Goal: Information Seeking & Learning: Learn about a topic

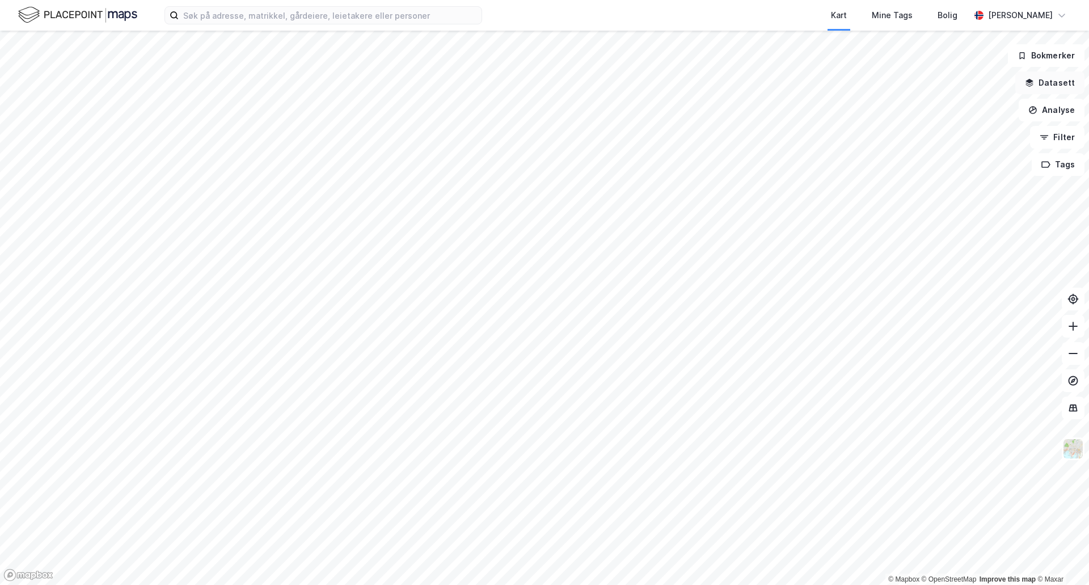
click at [1042, 85] on button "Datasett" at bounding box center [1049, 82] width 69 height 23
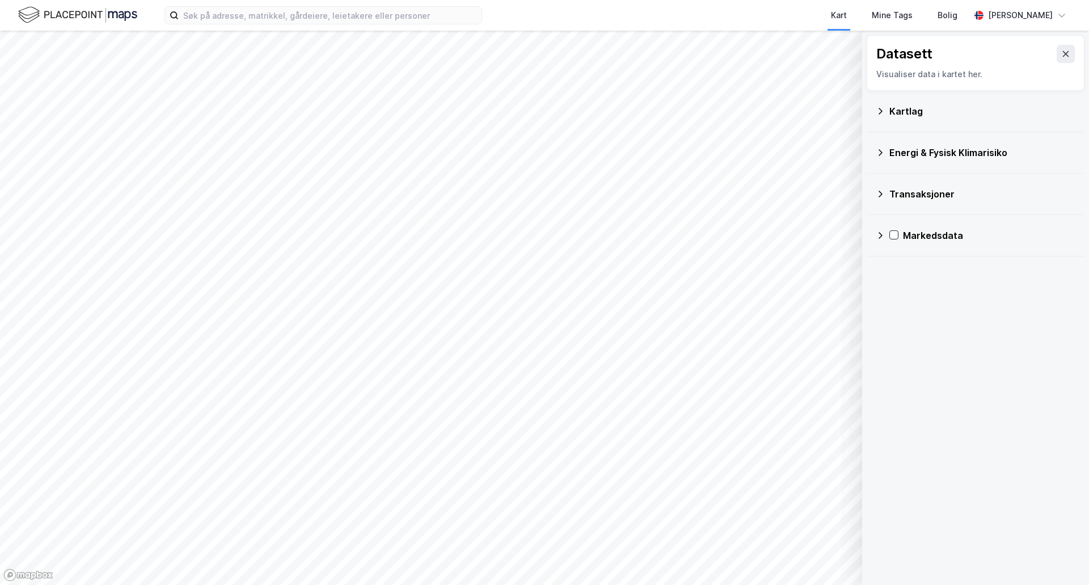
click at [939, 115] on div "Kartlag" at bounding box center [982, 111] width 186 height 14
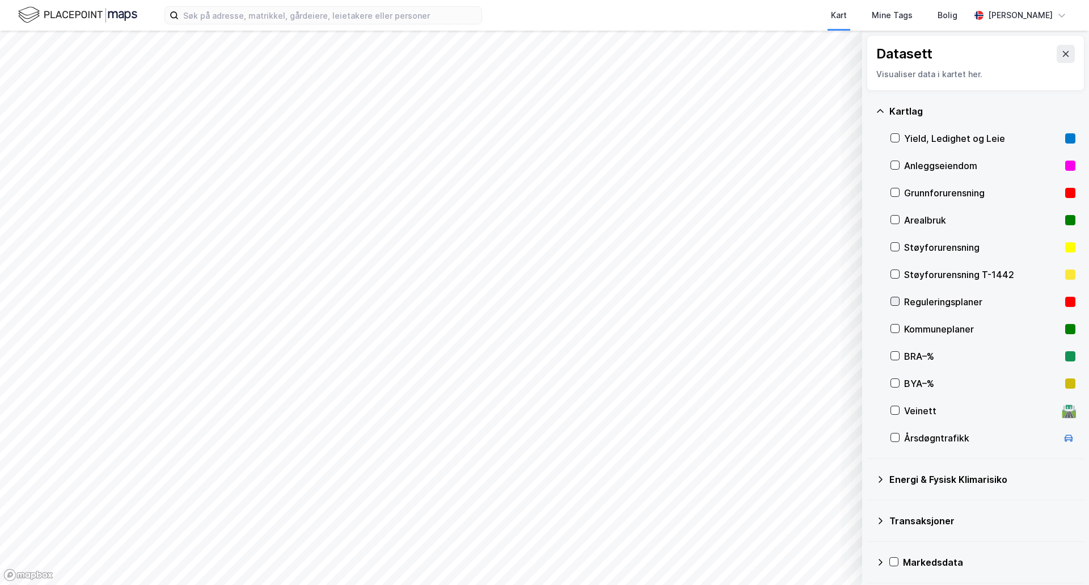
click at [897, 301] on icon at bounding box center [895, 301] width 6 height 4
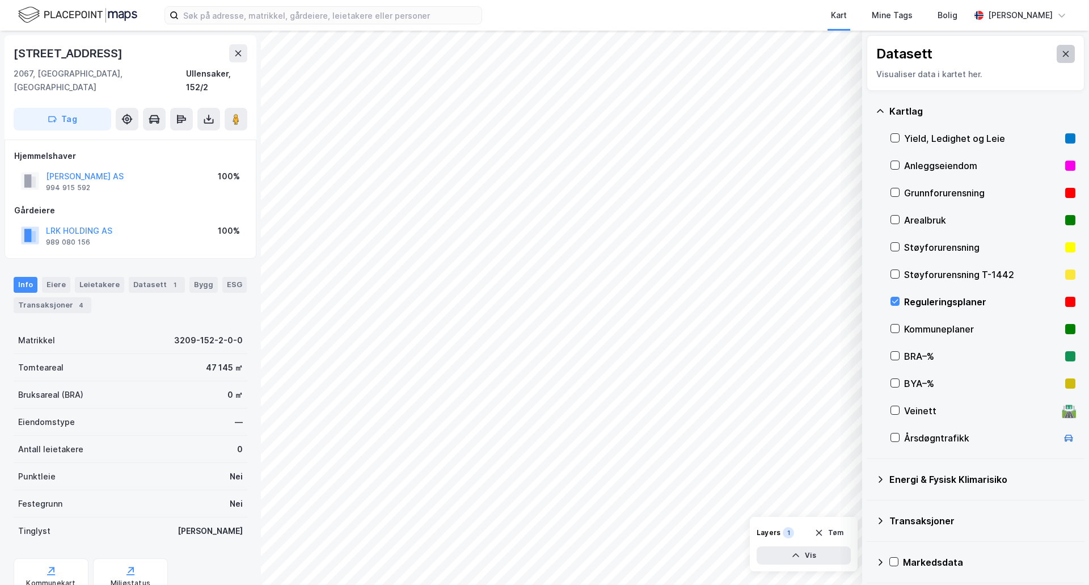
click at [1063, 53] on icon at bounding box center [1066, 54] width 6 height 6
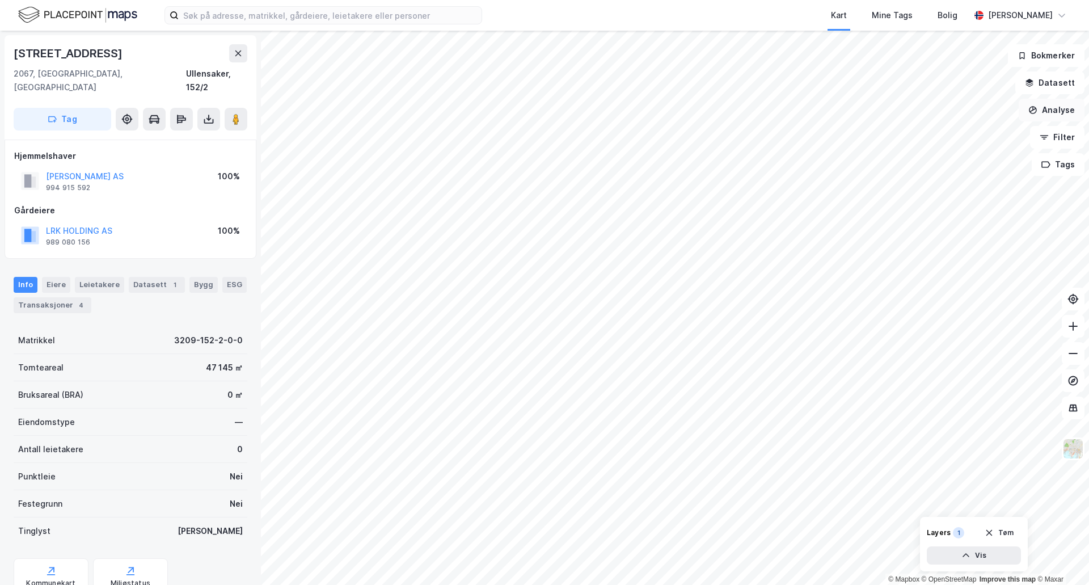
click at [1052, 106] on button "Analyse" at bounding box center [1052, 110] width 66 height 23
click at [946, 132] on div "Tegn område" at bounding box center [953, 134] width 99 height 10
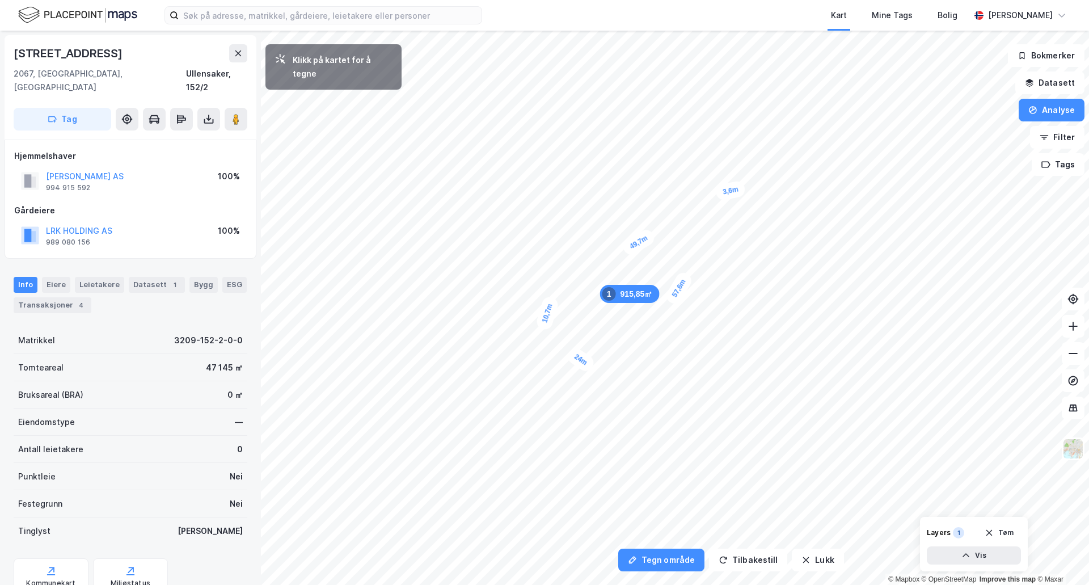
click at [737, 189] on div "3,6m" at bounding box center [731, 191] width 32 height 22
